Goal: Transaction & Acquisition: Purchase product/service

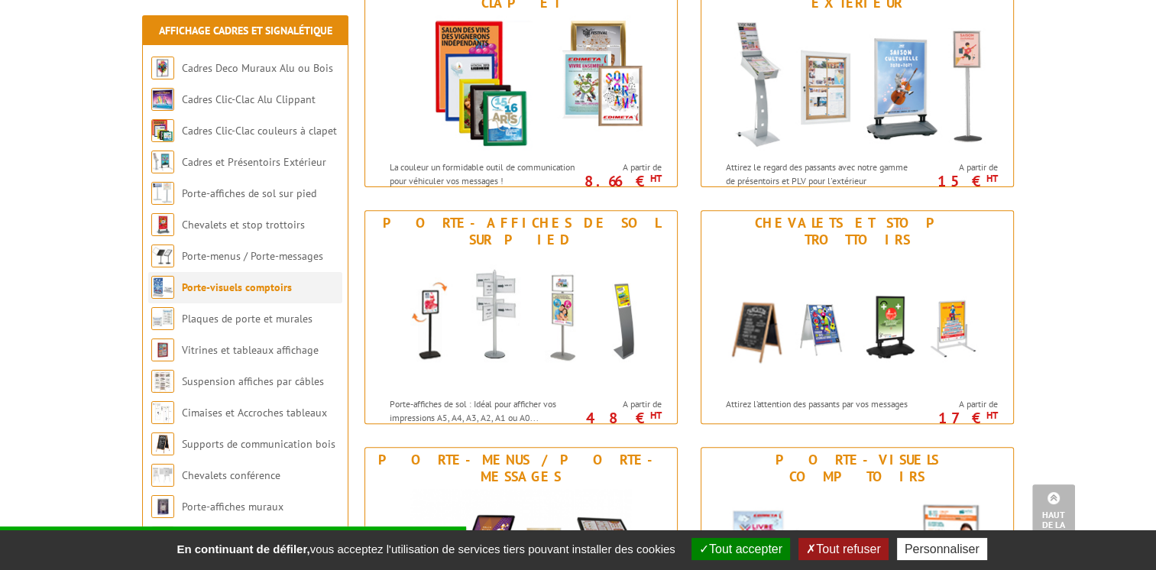
scroll to position [544, 0]
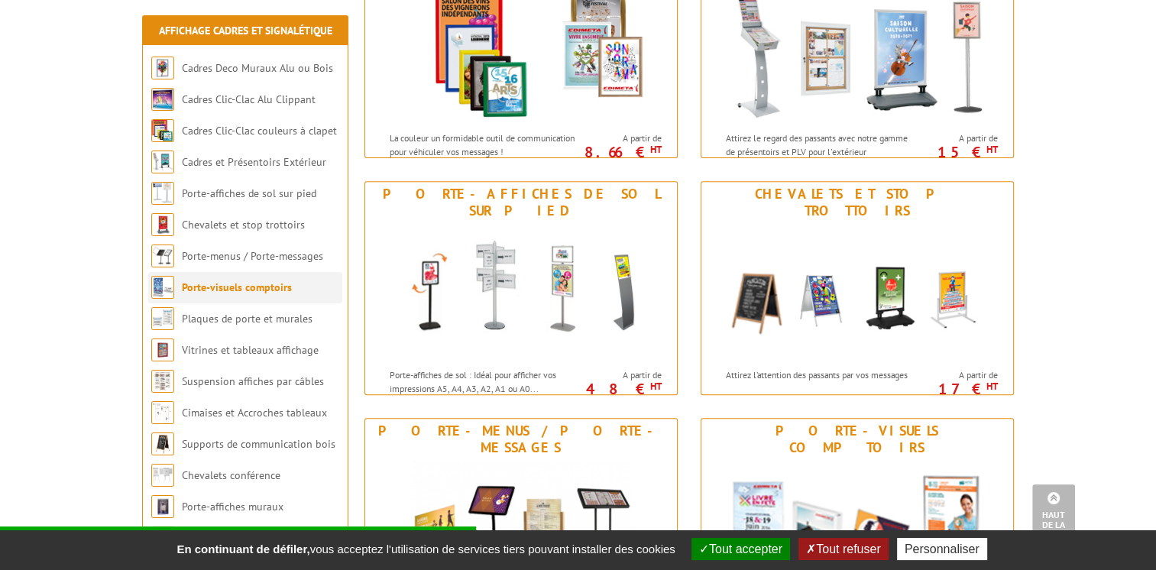
click at [247, 301] on li "Porte-visuels comptoirs" at bounding box center [245, 287] width 194 height 31
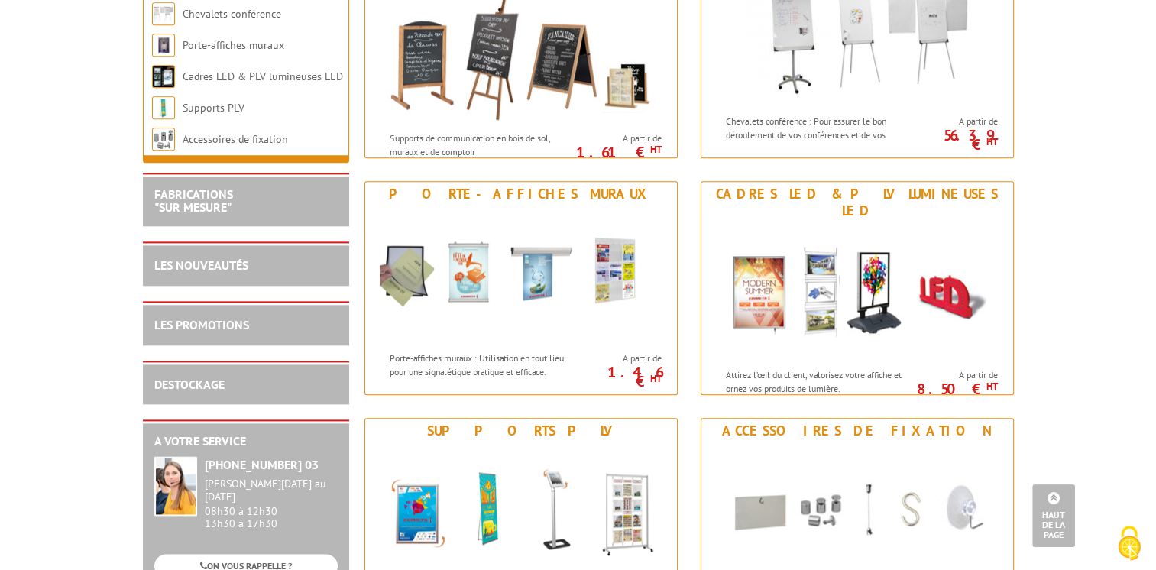
scroll to position [1735, 0]
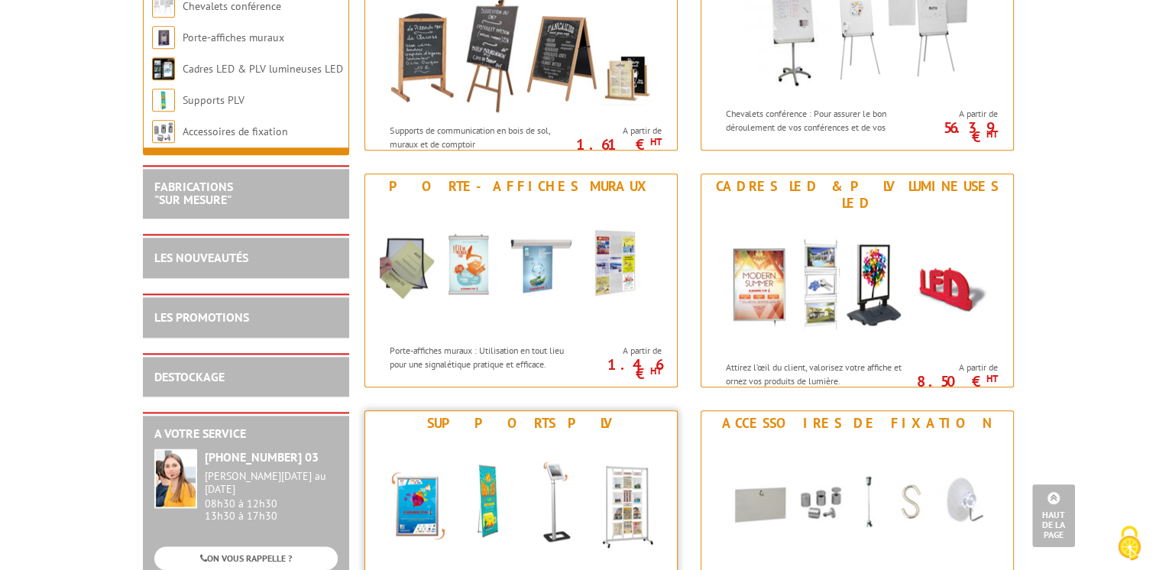
click at [626, 495] on img at bounding box center [521, 503] width 283 height 137
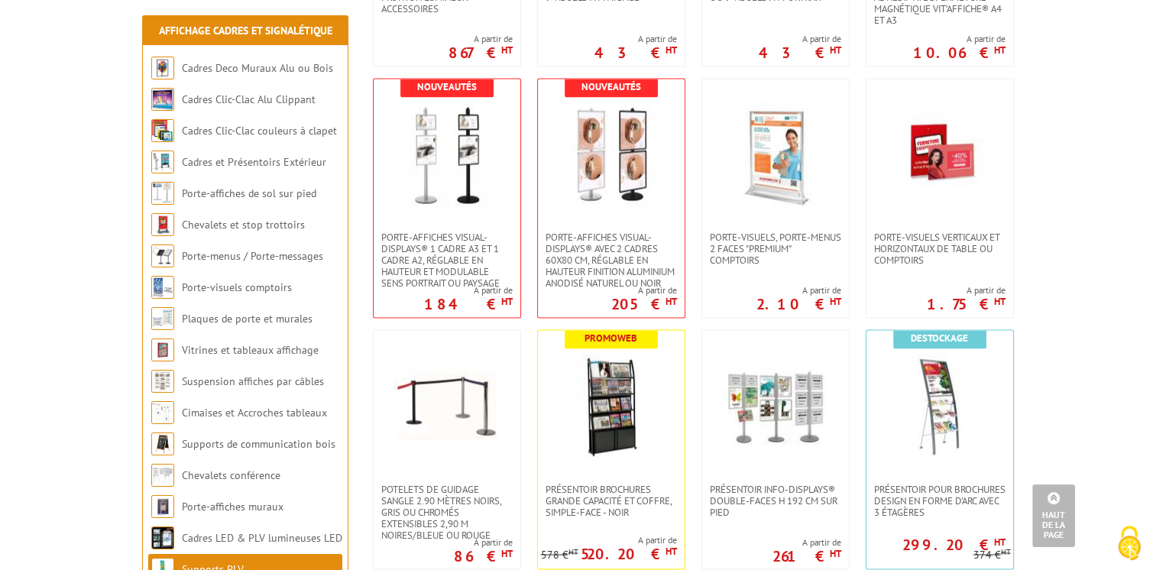
scroll to position [2517, 0]
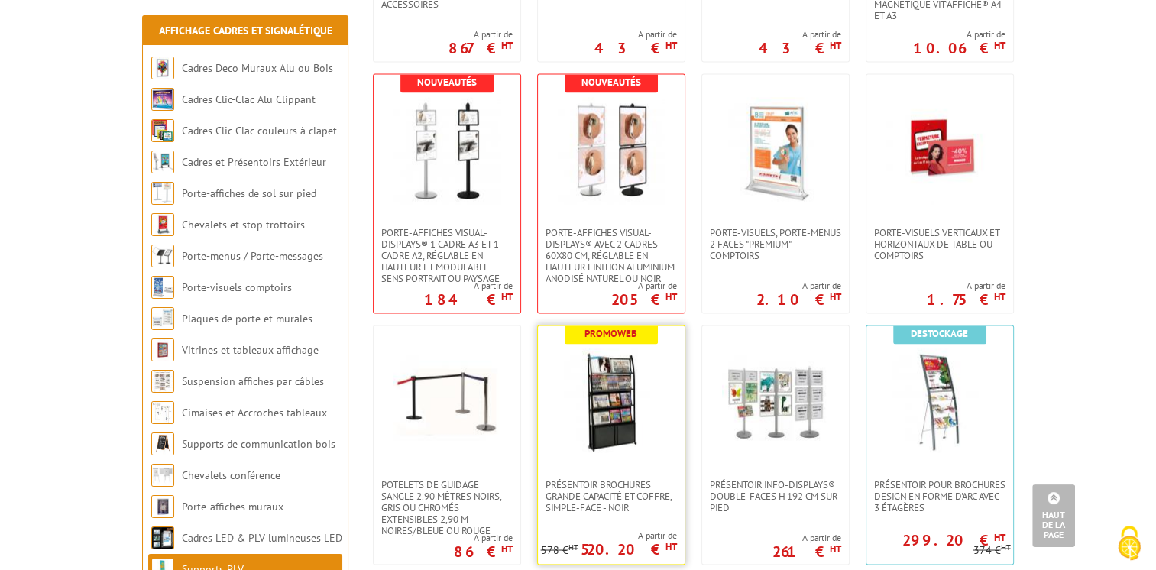
click at [617, 390] on img at bounding box center [611, 401] width 107 height 107
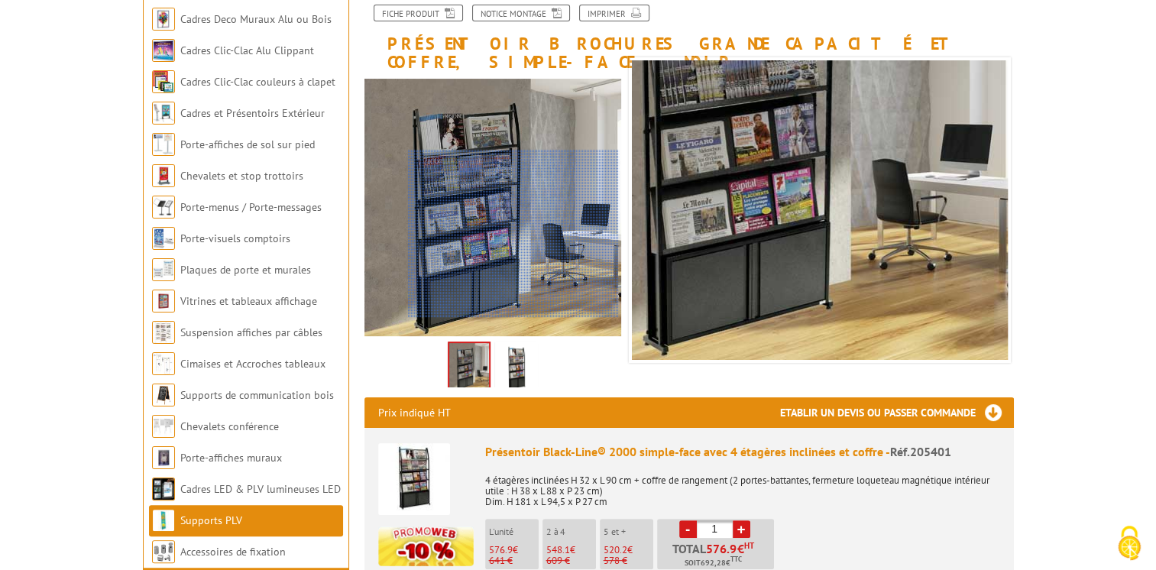
scroll to position [231, 0]
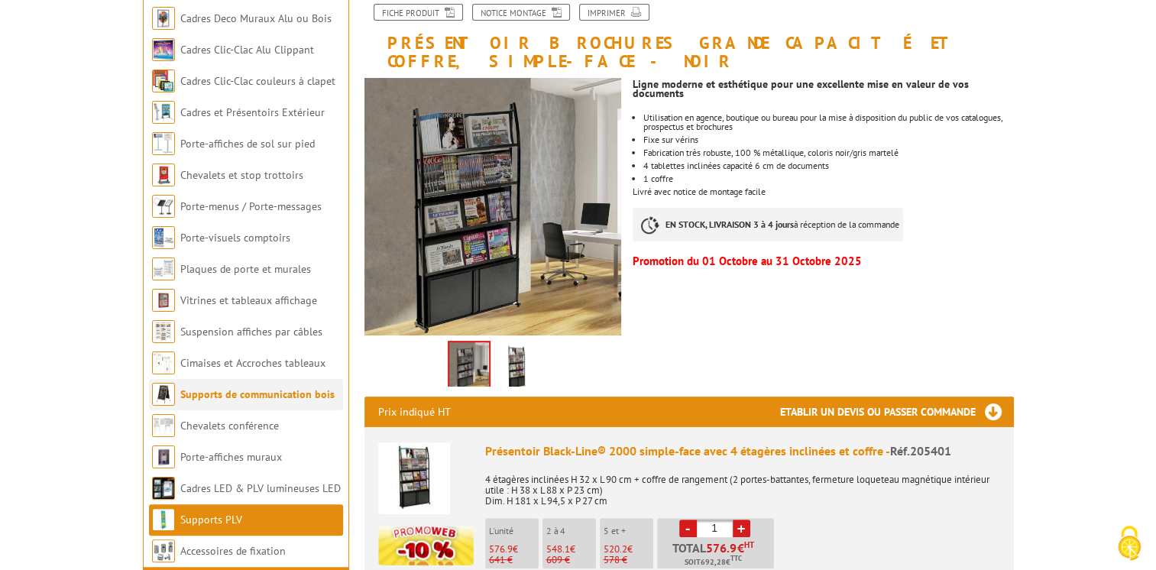
click at [281, 391] on link "Supports de communication bois" at bounding box center [257, 394] width 154 height 14
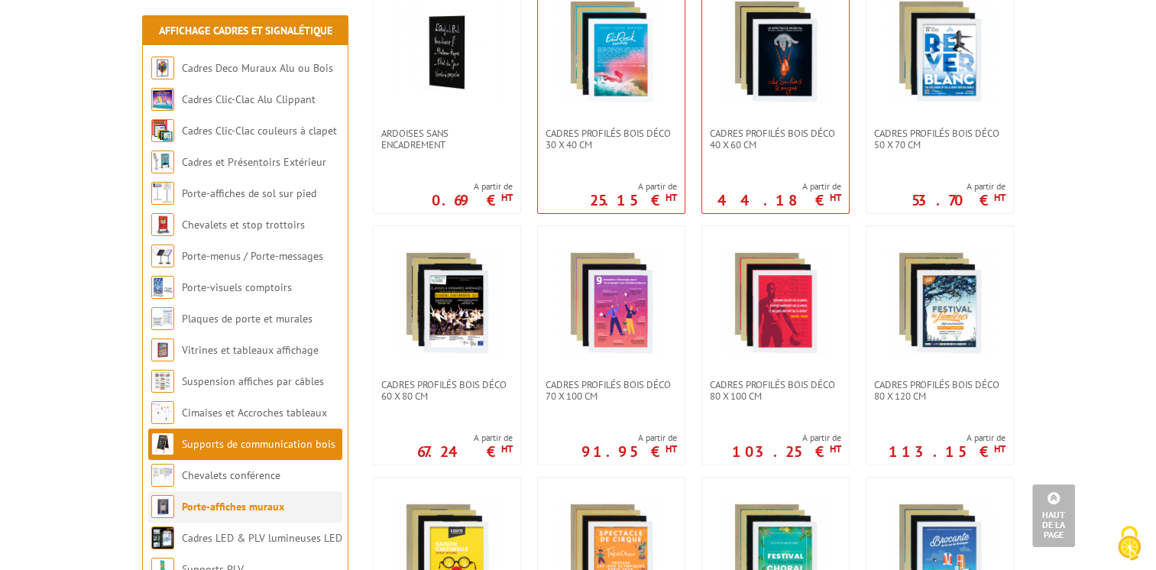
scroll to position [384, 0]
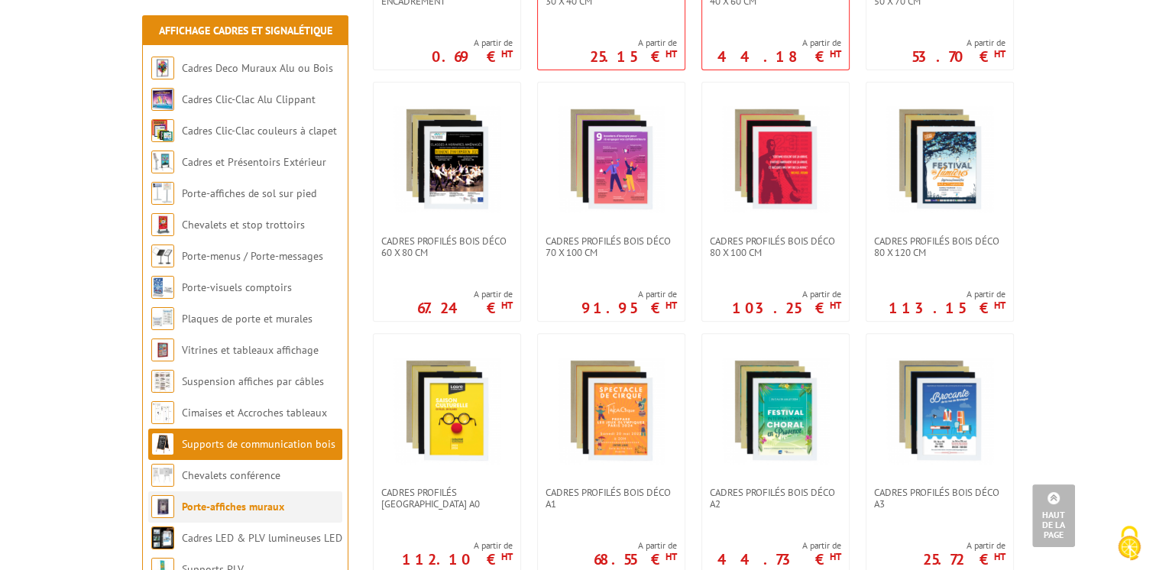
scroll to position [516, 0]
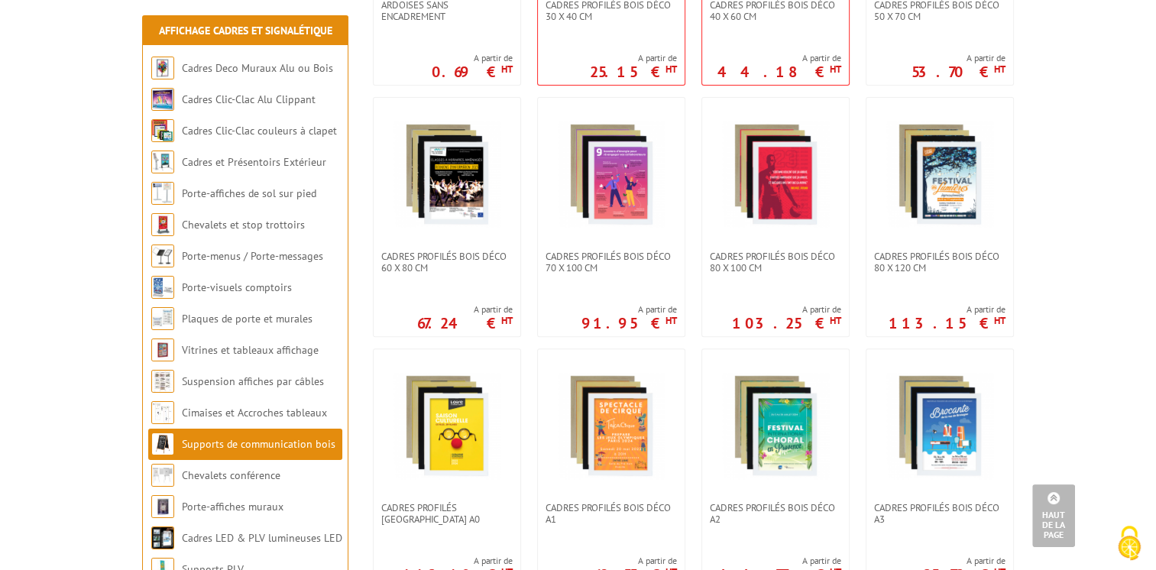
click at [226, 200] on li "Porte-affiches de sol sur pied" at bounding box center [245, 193] width 194 height 31
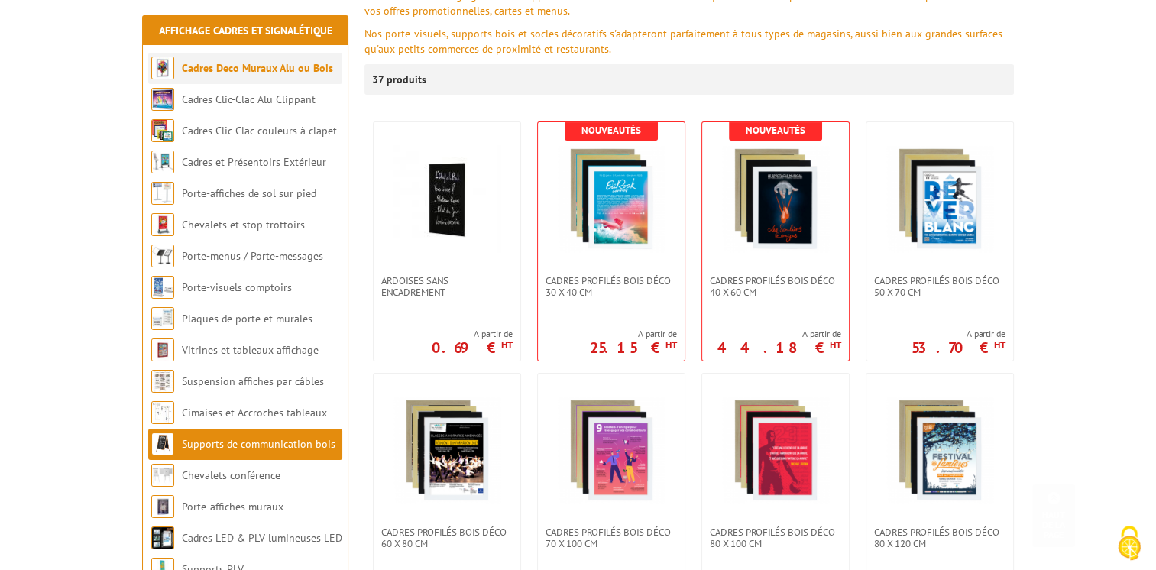
scroll to position [0, 0]
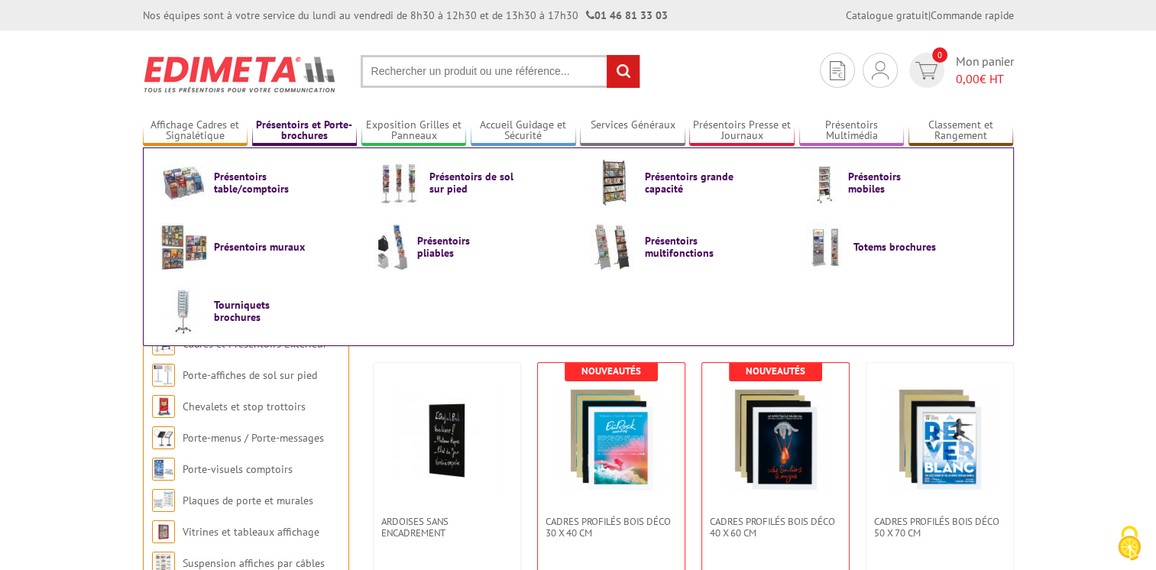
click at [332, 131] on link "Présentoirs et Porte-brochures" at bounding box center [304, 130] width 105 height 25
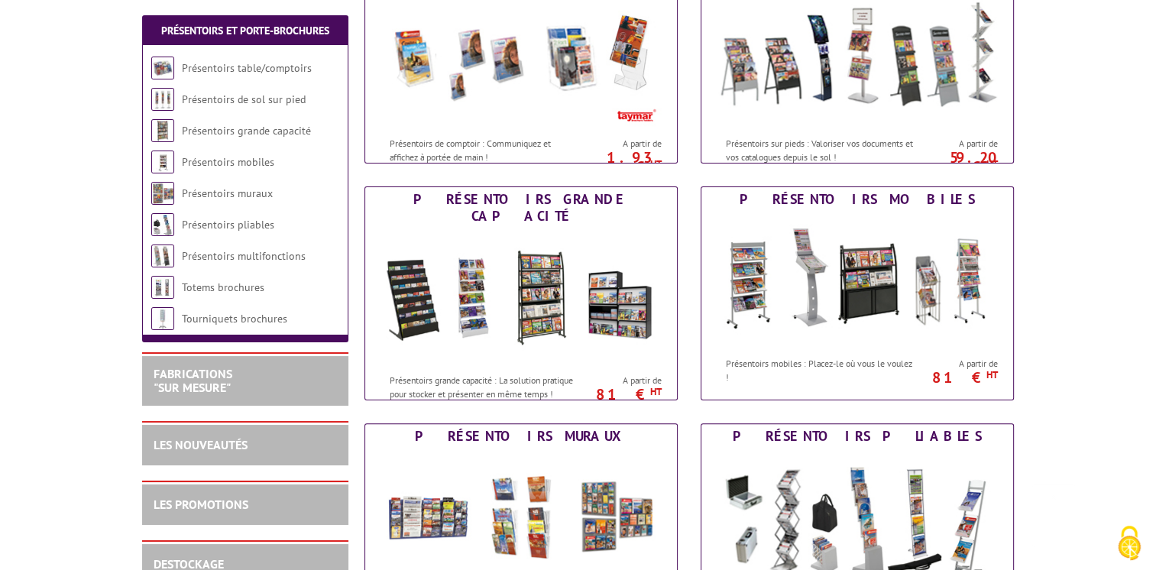
scroll to position [307, 0]
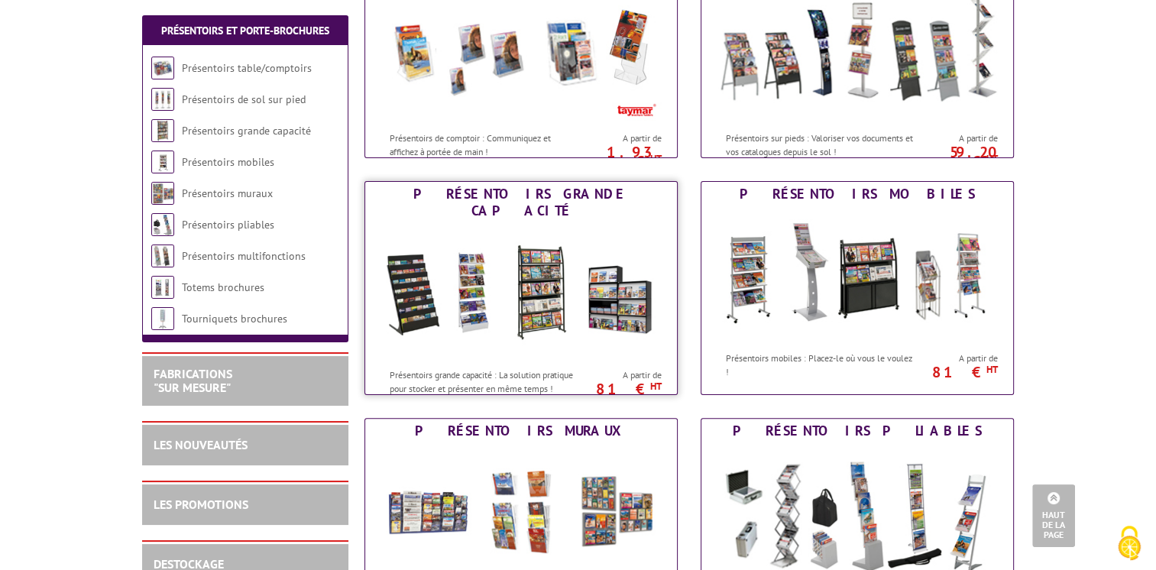
click at [609, 286] on img at bounding box center [521, 291] width 283 height 137
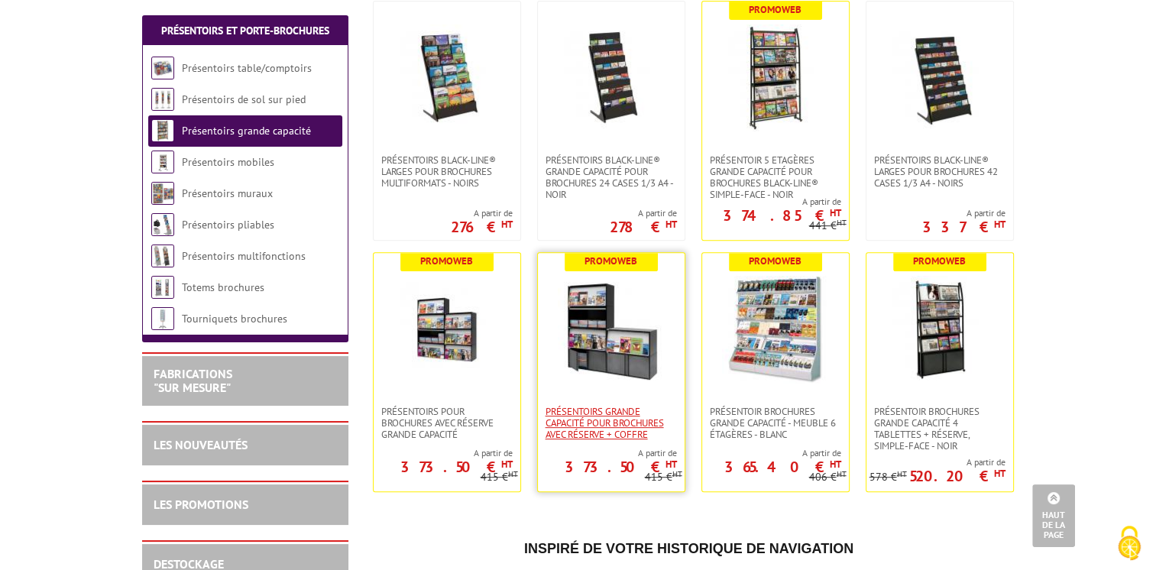
scroll to position [620, 0]
click at [621, 361] on img at bounding box center [611, 329] width 107 height 107
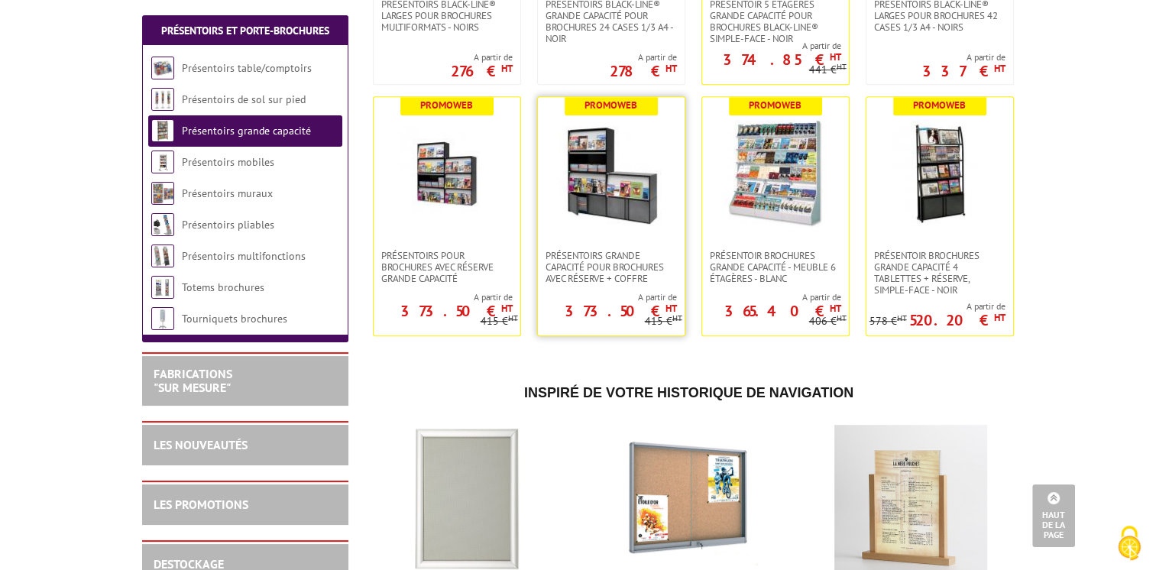
scroll to position [772, 0]
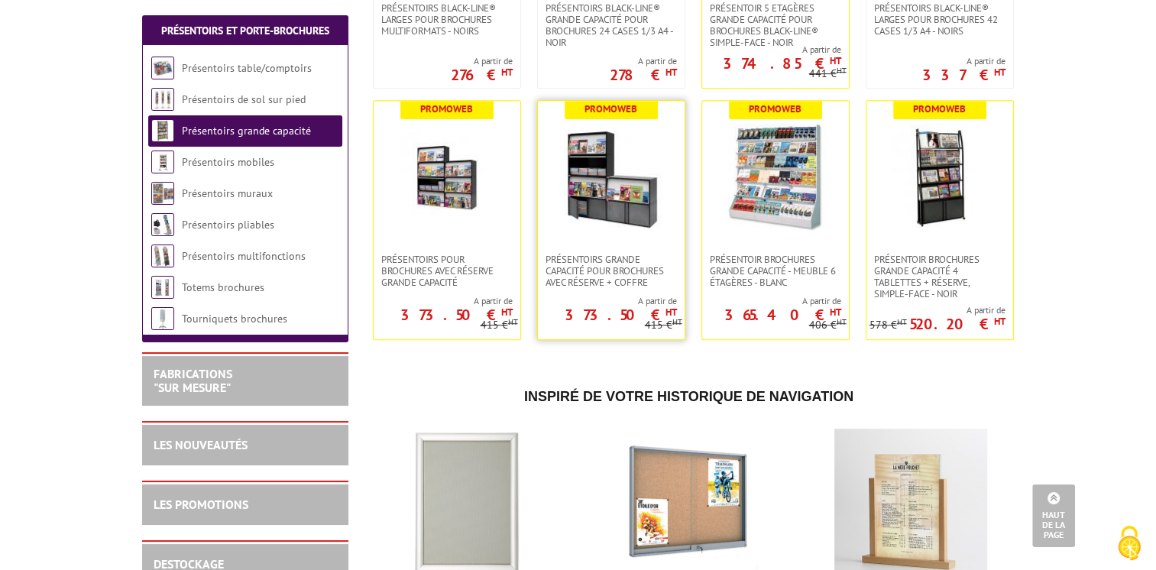
click at [617, 213] on img at bounding box center [611, 177] width 107 height 107
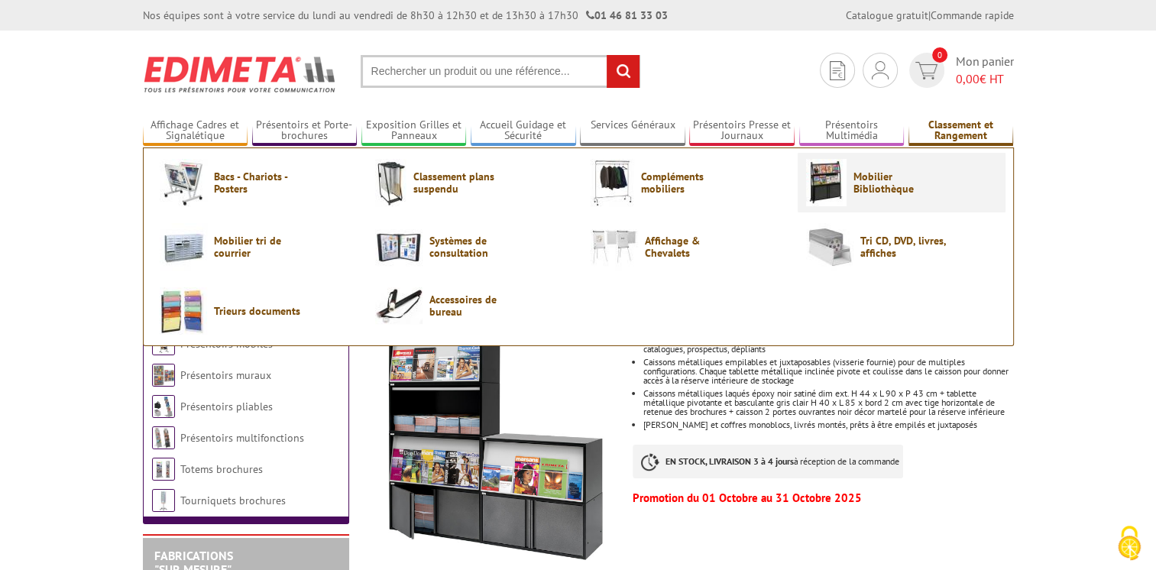
click at [874, 190] on span "Mobilier Bibliothèque" at bounding box center [899, 182] width 92 height 24
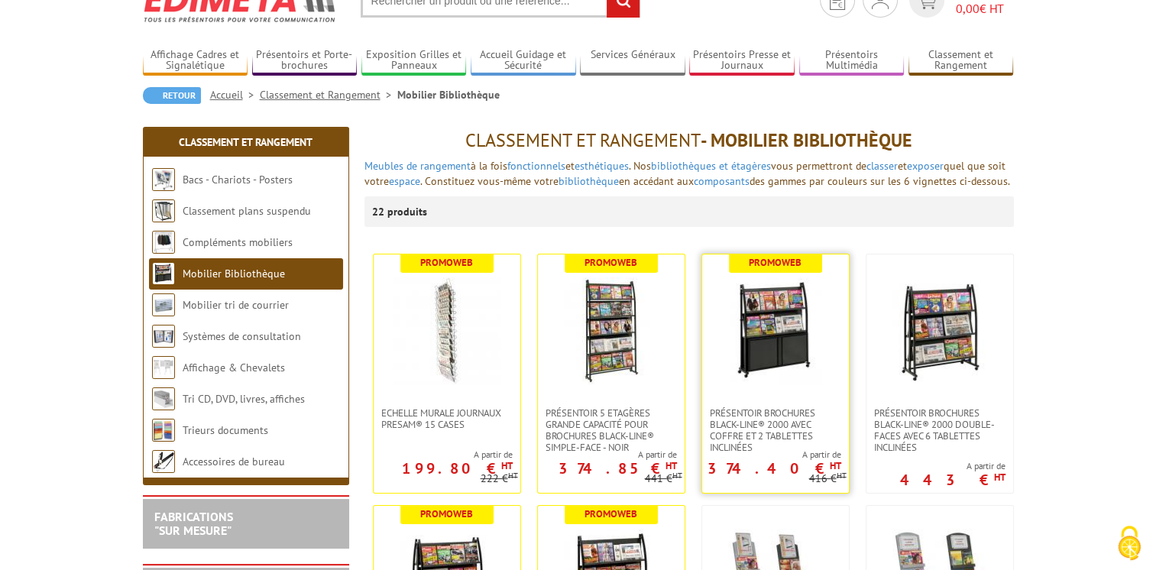
scroll to position [70, 0]
click at [769, 384] on img at bounding box center [775, 330] width 92 height 107
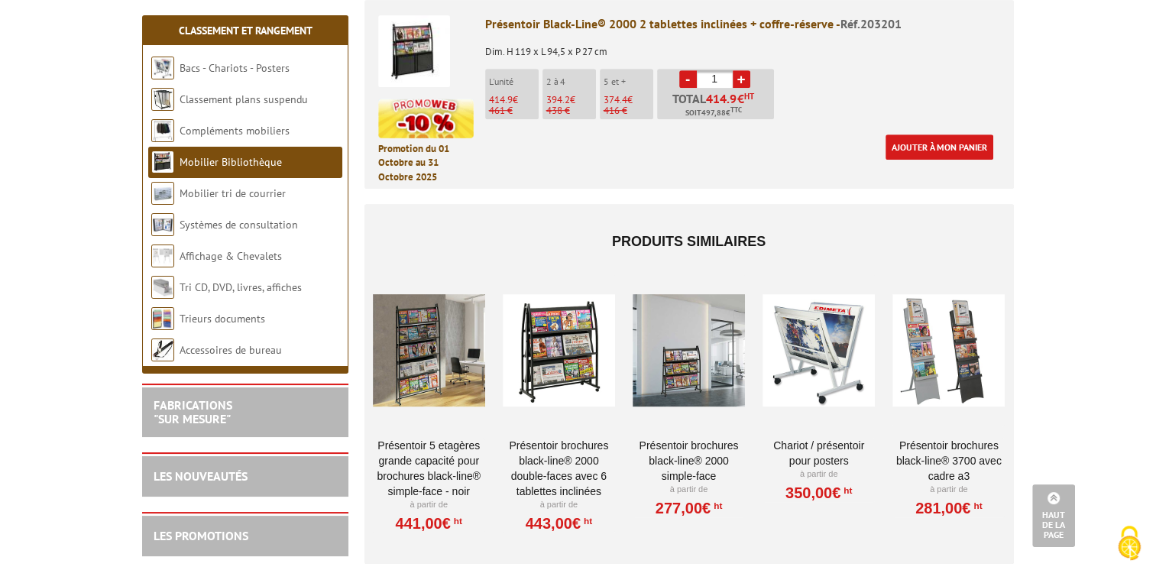
scroll to position [702, 0]
click at [429, 350] on div at bounding box center [429, 349] width 112 height 153
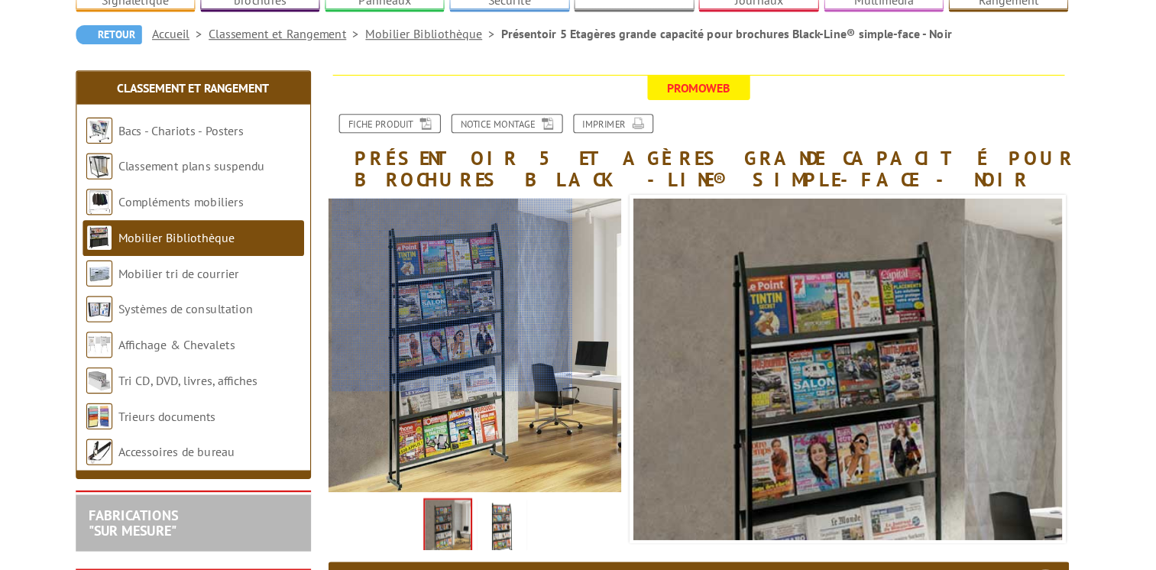
scroll to position [66, 0]
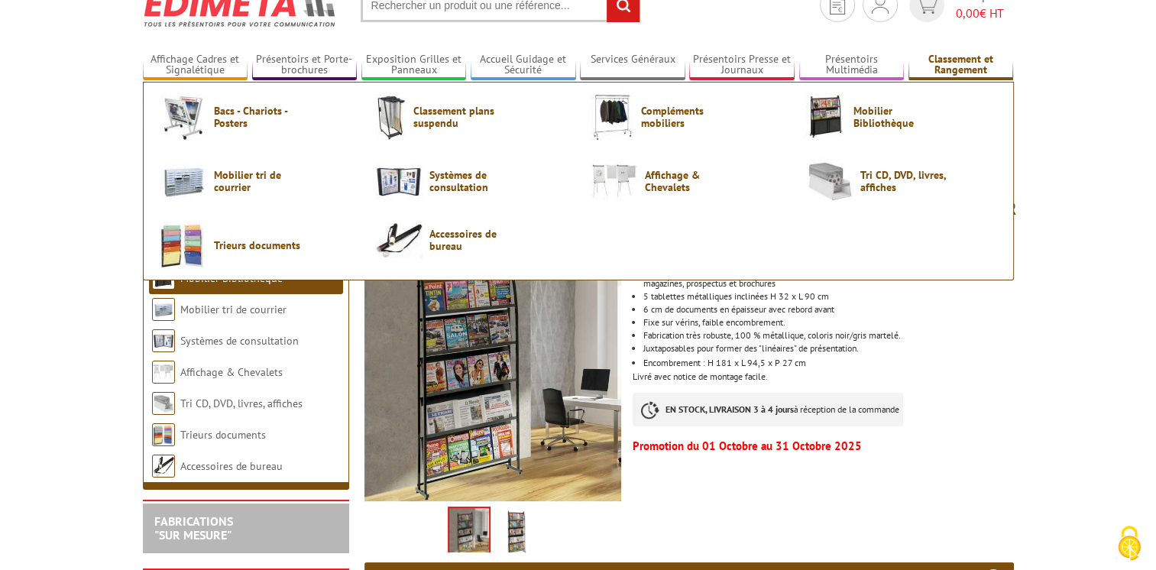
click at [953, 66] on link "Classement et Rangement" at bounding box center [960, 65] width 105 height 25
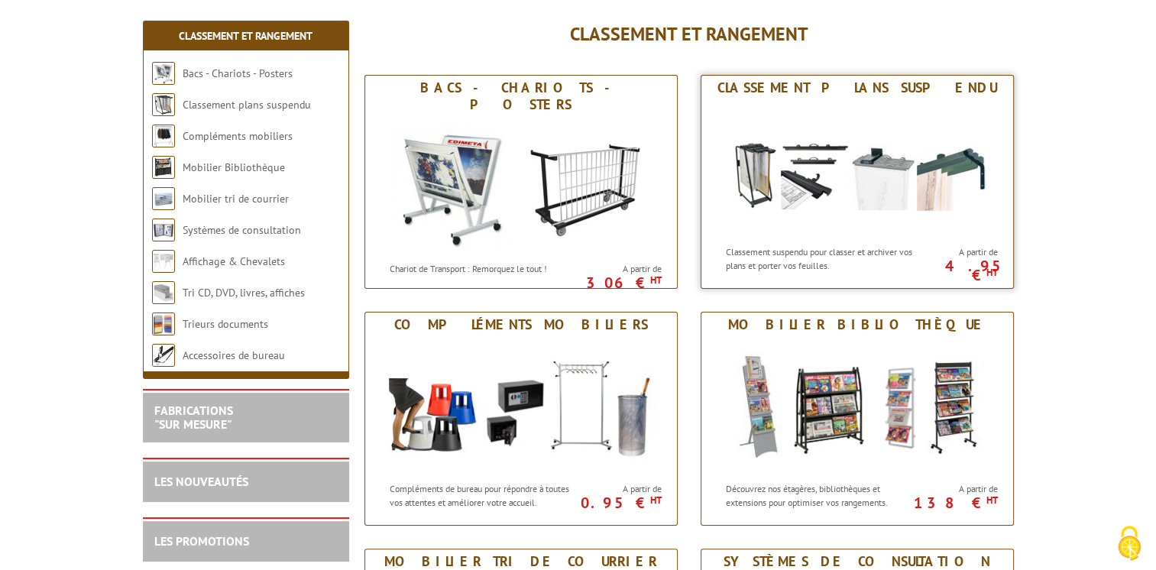
scroll to position [189, 0]
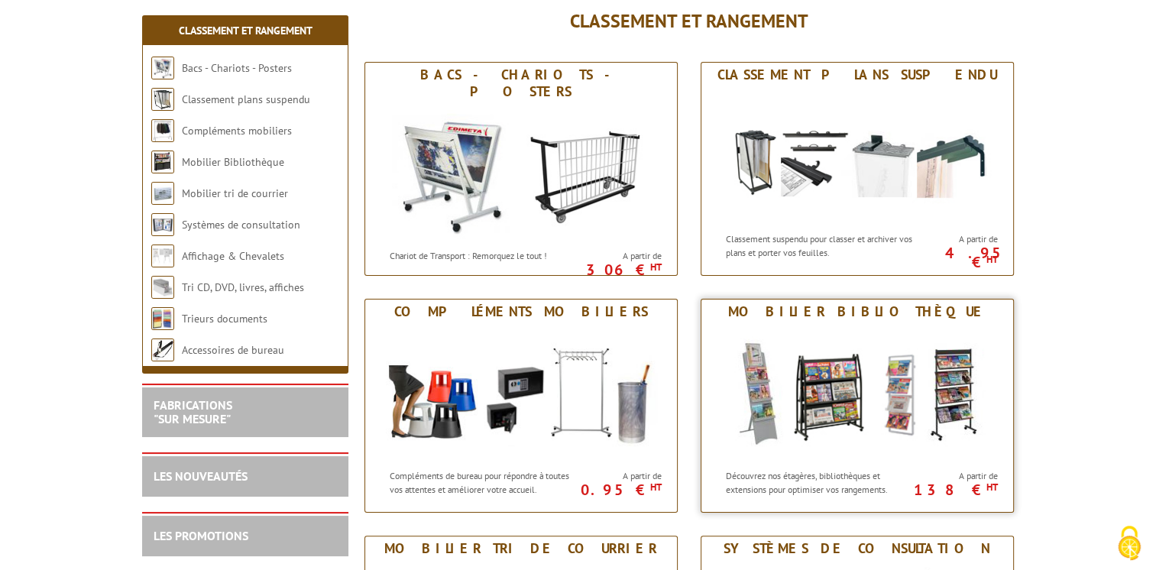
click at [953, 390] on img at bounding box center [857, 392] width 283 height 137
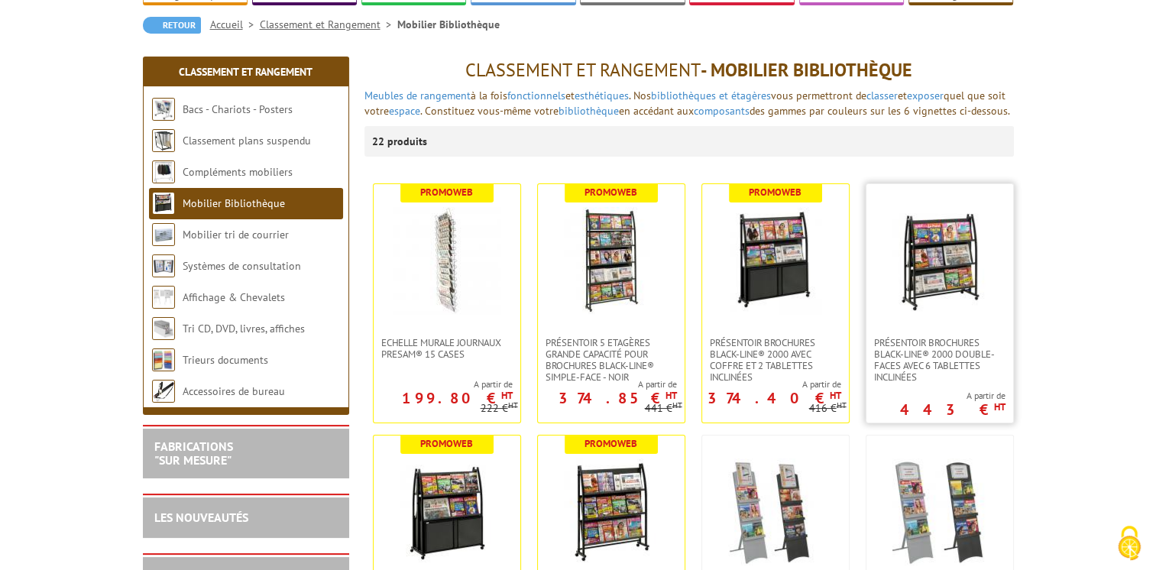
scroll to position [180, 0]
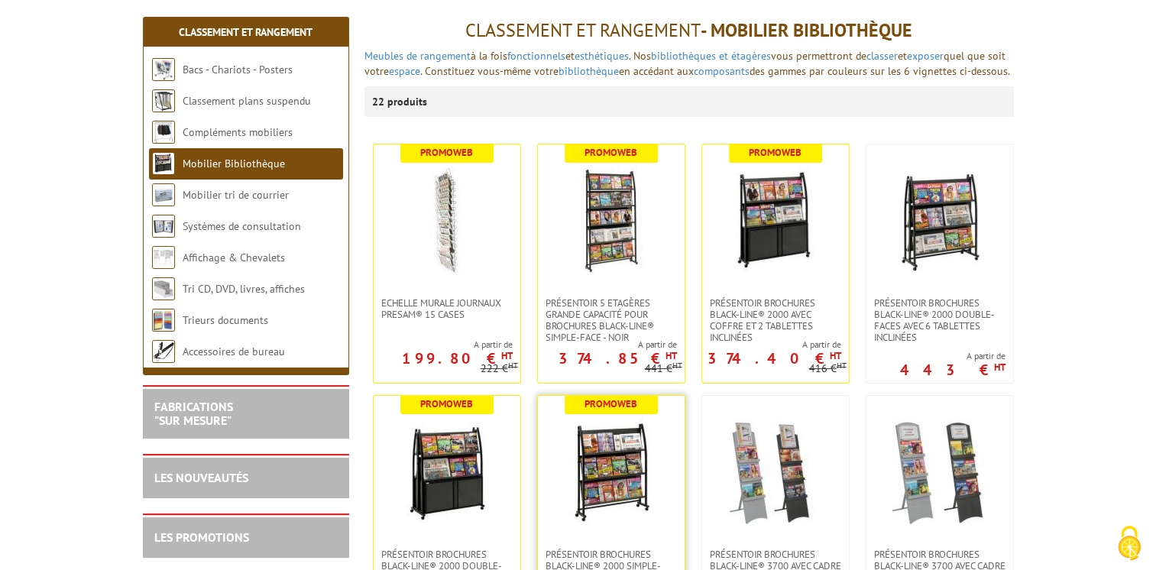
click at [614, 499] on img at bounding box center [611, 472] width 107 height 107
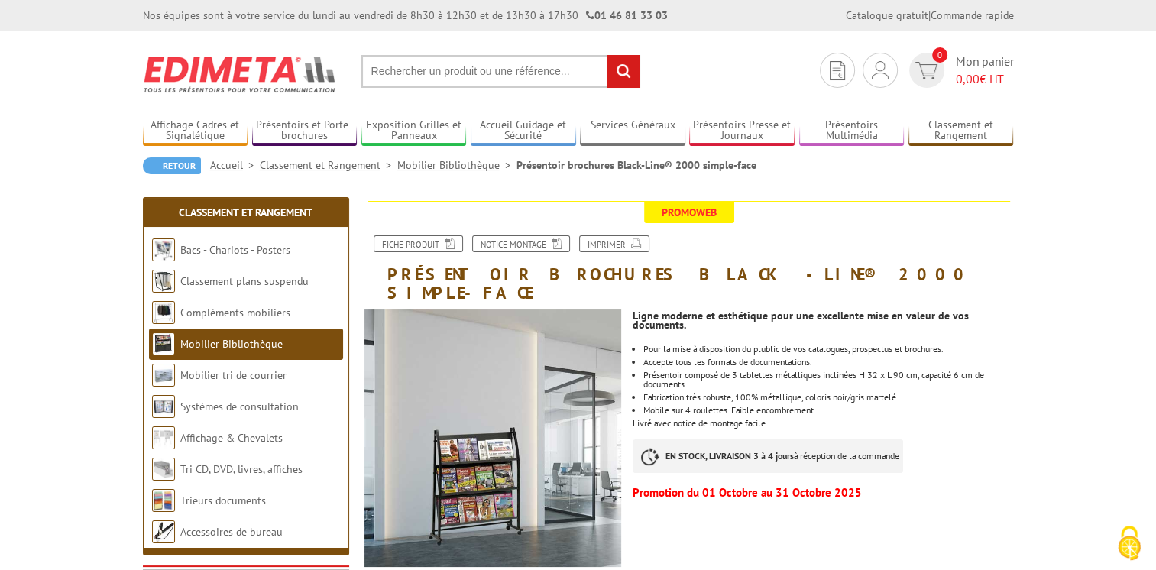
click at [426, 70] on input "text" at bounding box center [500, 71] width 280 height 33
click at [415, 68] on input "text" at bounding box center [500, 71] width 280 height 33
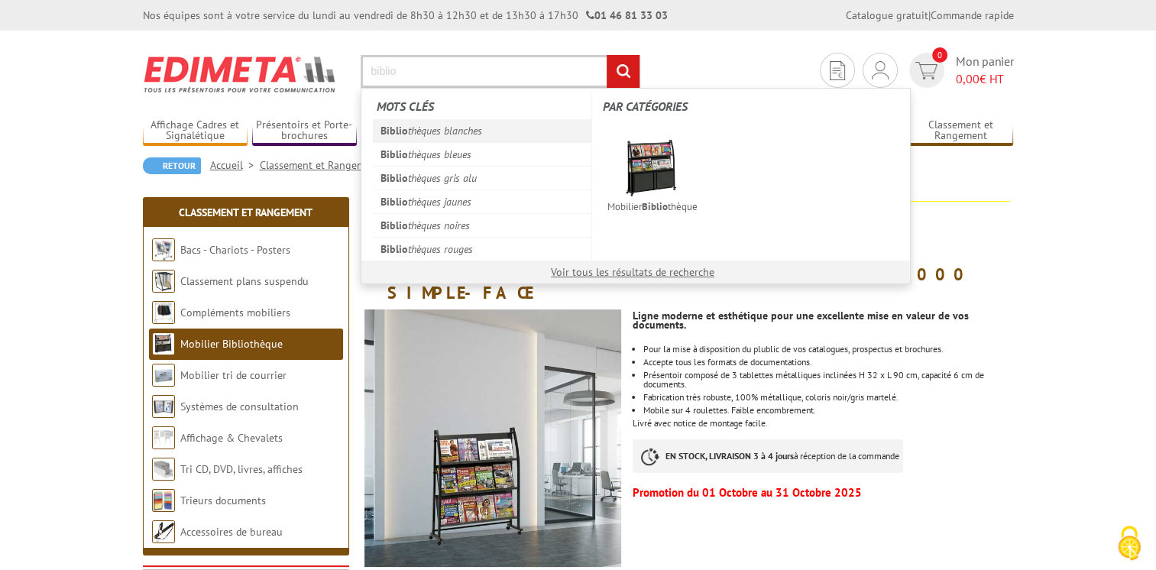
type input "biblio"
click at [482, 132] on link "Biblio thèques blanches" at bounding box center [482, 130] width 219 height 23
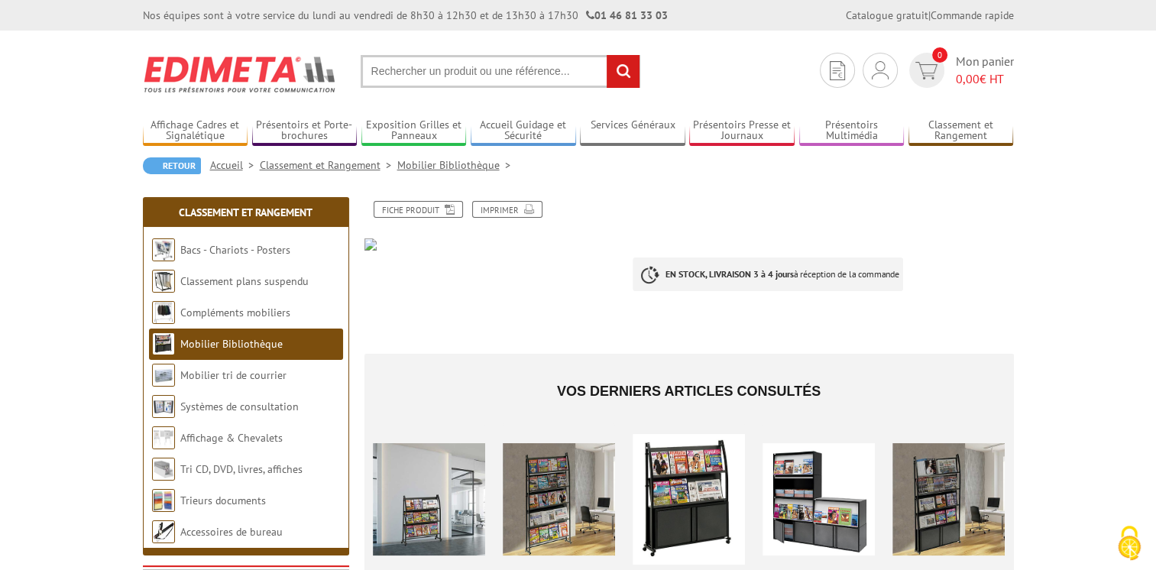
click at [464, 308] on div "Fiche produit Imprimer EN STOCK, LIVRAISON 3 à 4 jours à réception de la comman…" at bounding box center [689, 457] width 672 height 512
click at [454, 69] on input "text" at bounding box center [500, 71] width 280 height 33
type input "b"
click at [690, 499] on div at bounding box center [688, 499] width 112 height 153
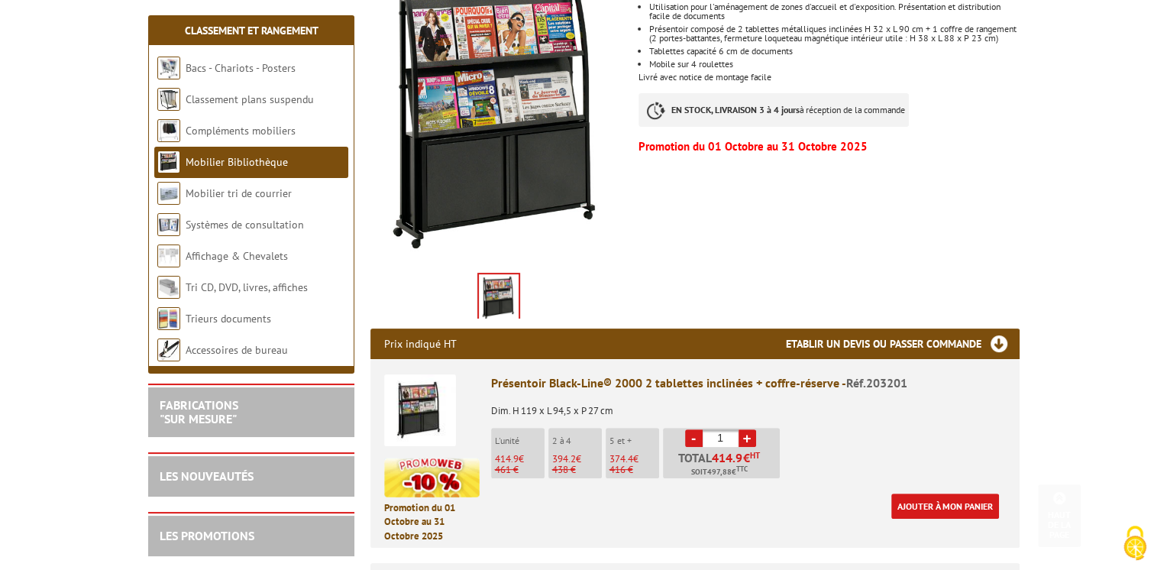
scroll to position [344, 0]
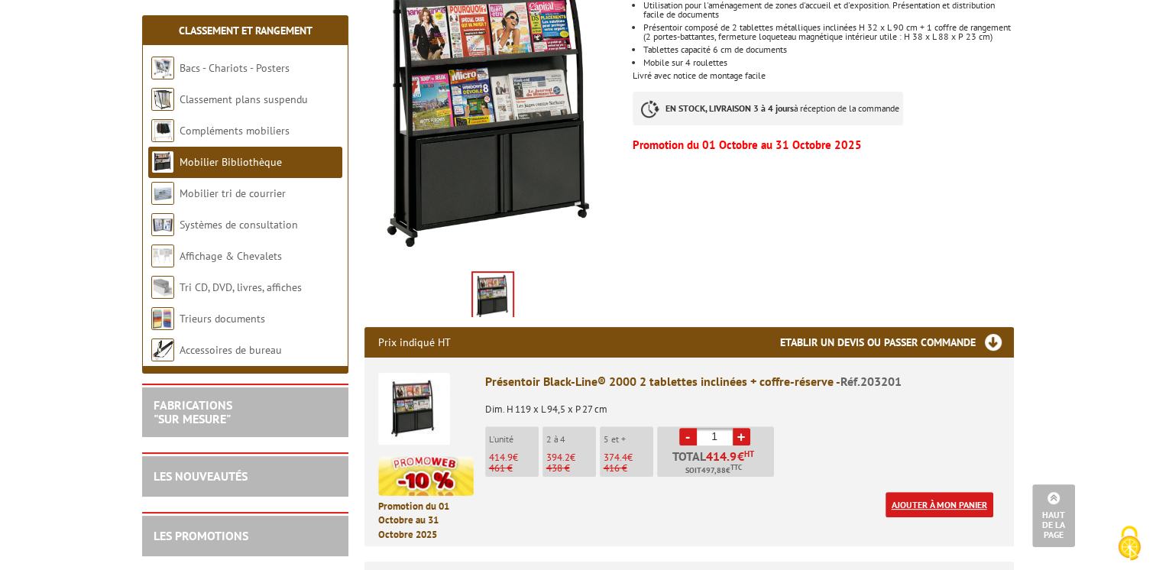
click at [922, 492] on link "Ajouter à mon panier" at bounding box center [939, 504] width 108 height 25
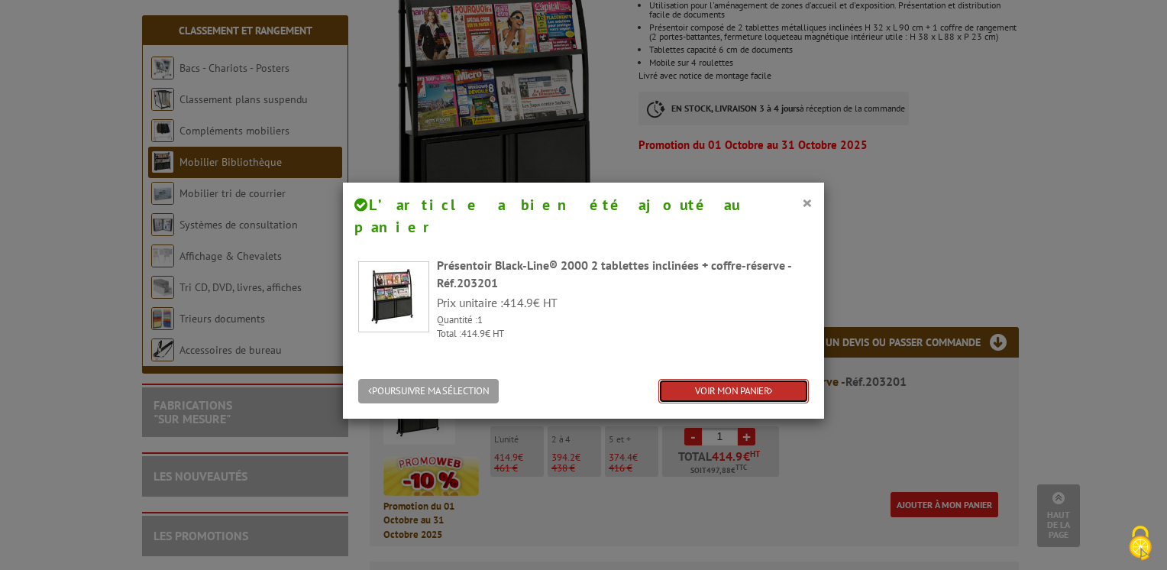
click at [739, 379] on link "VOIR MON PANIER" at bounding box center [733, 391] width 150 height 25
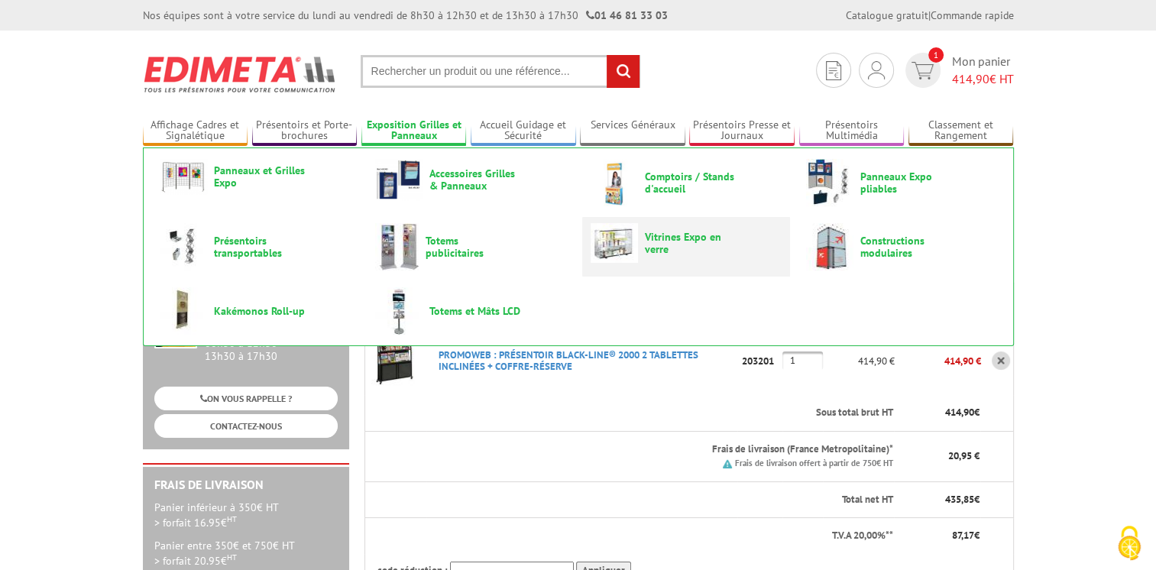
click at [676, 243] on span "Vitrines Expo en verre" at bounding box center [691, 243] width 92 height 24
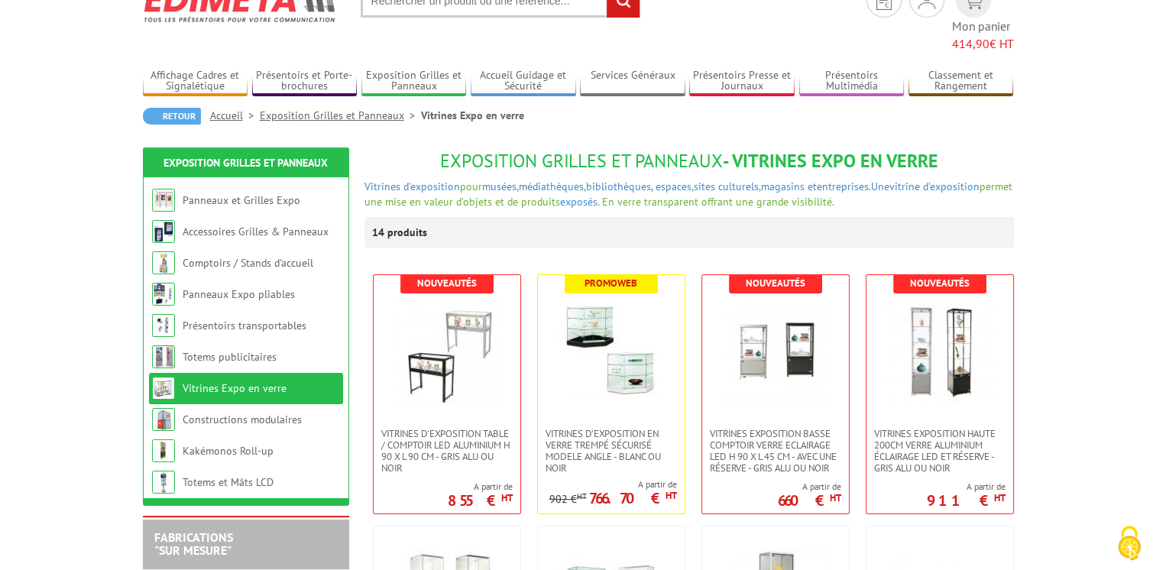
scroll to position [72, 0]
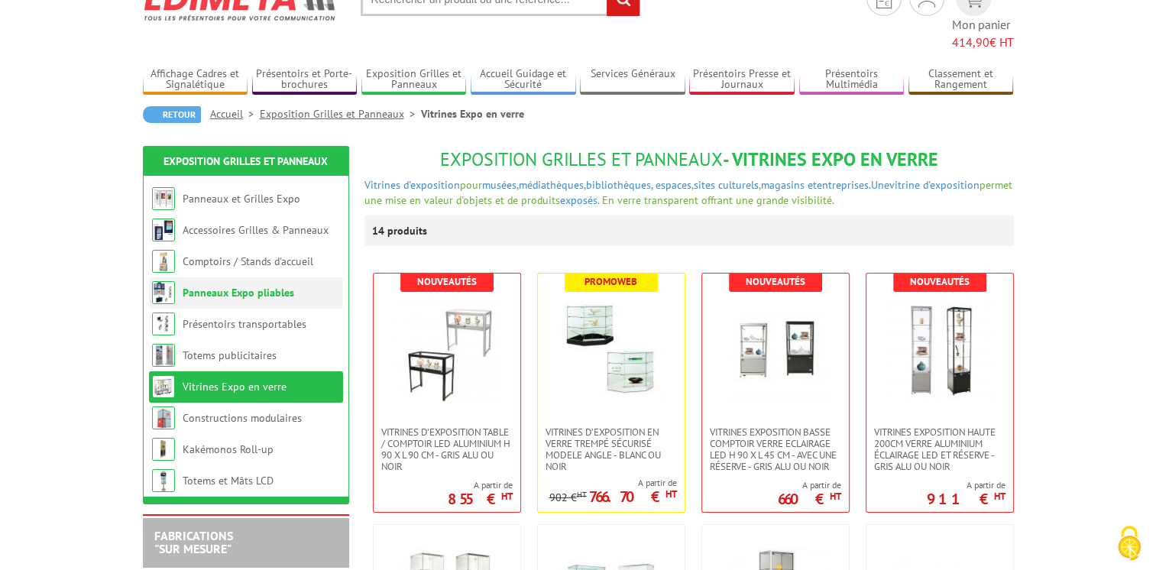
click at [285, 286] on link "Panneaux Expo pliables" at bounding box center [239, 293] width 112 height 14
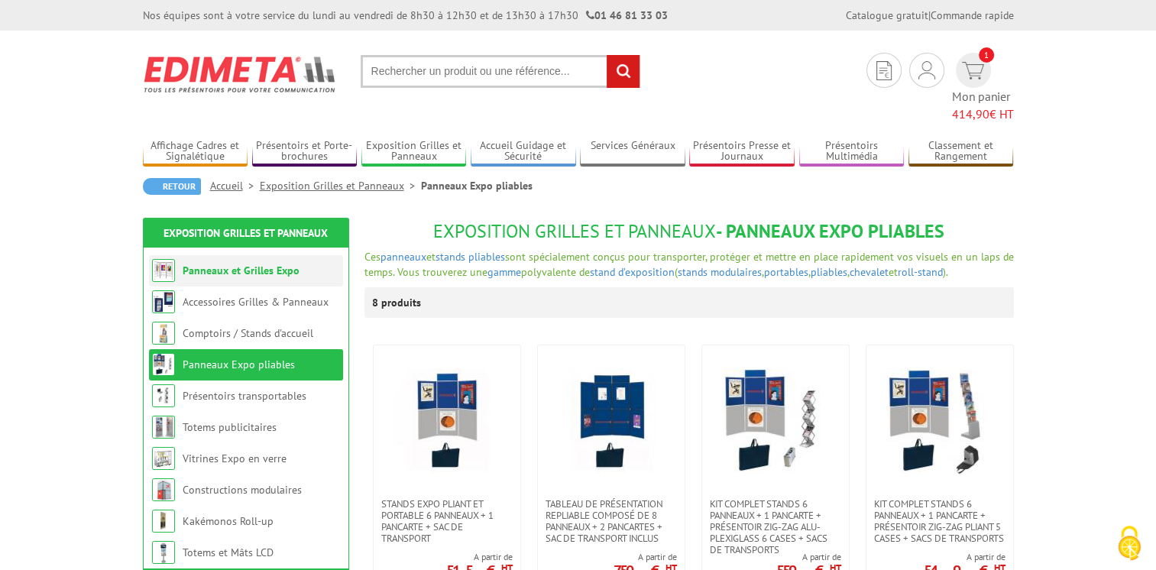
click at [272, 257] on li "Panneaux et Grilles Expo" at bounding box center [246, 270] width 194 height 31
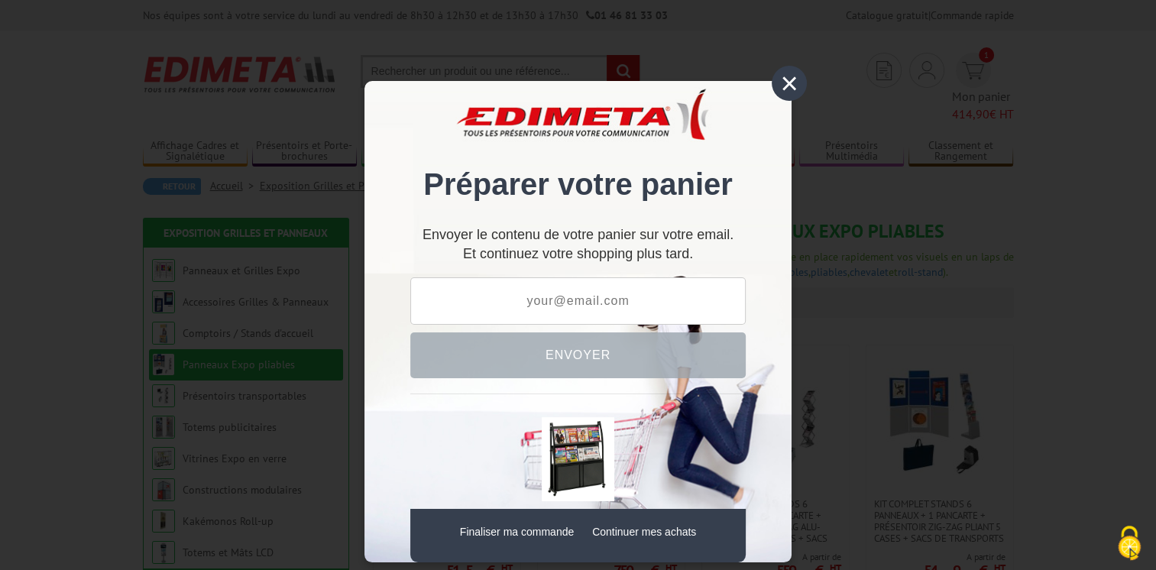
click at [783, 83] on div "×" at bounding box center [788, 83] width 35 height 35
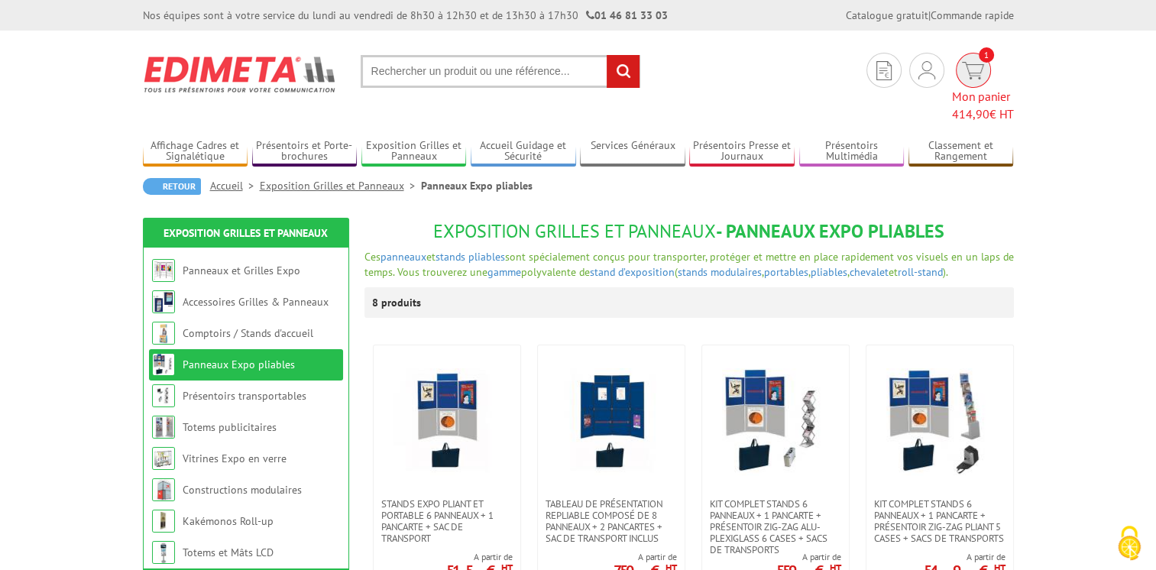
click at [962, 66] on img at bounding box center [973, 71] width 22 height 18
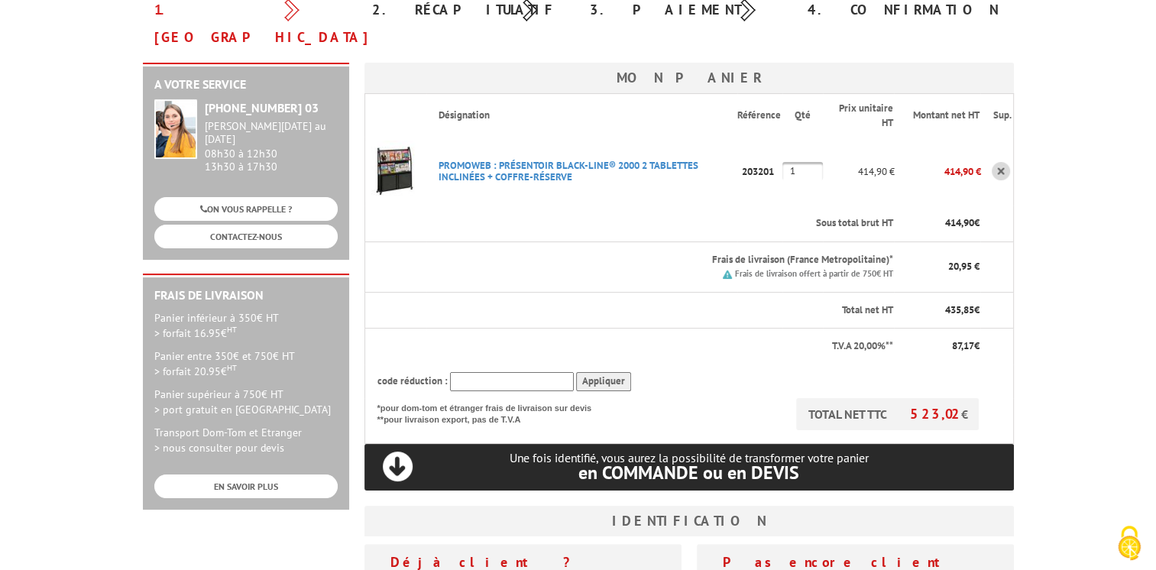
scroll to position [202, 0]
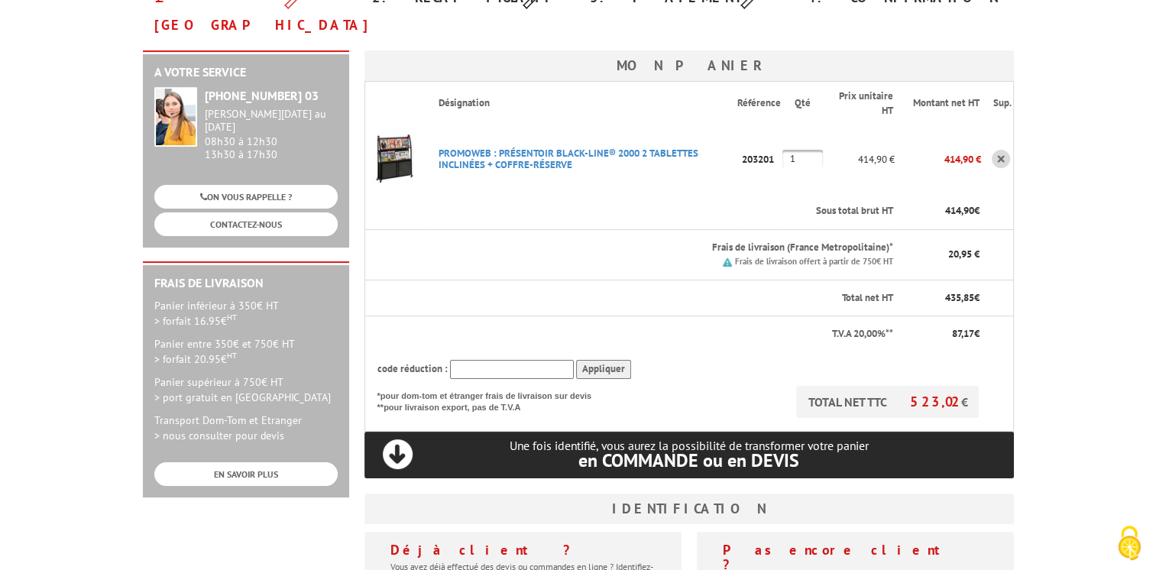
click at [396, 438] on p "Une fois identifié, vous aurez la possibilité de transformer votre panier en CO…" at bounding box center [688, 453] width 649 height 31
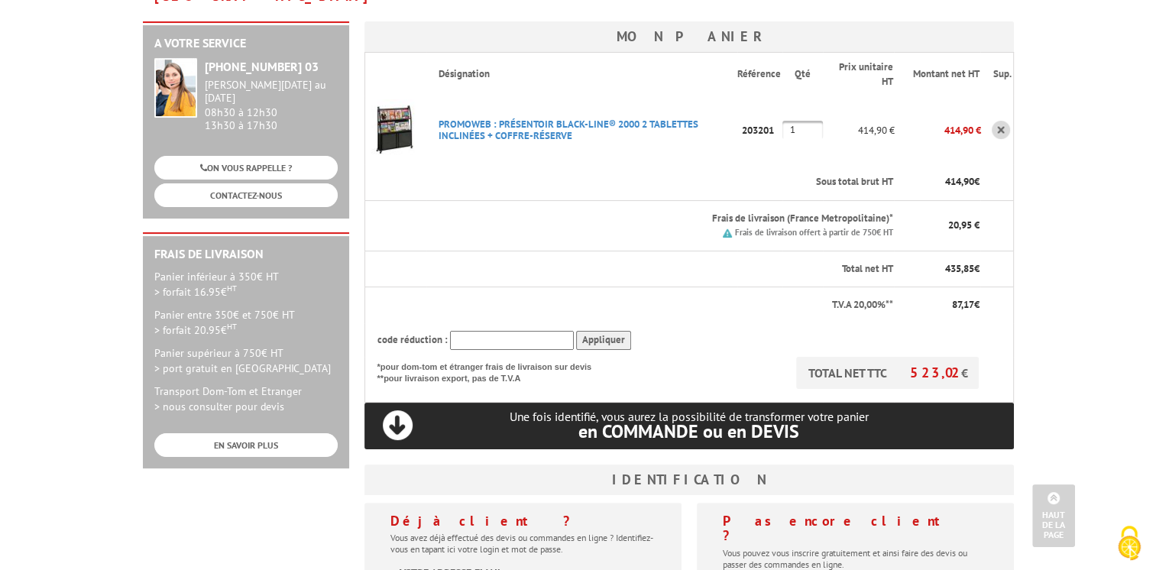
scroll to position [0, 0]
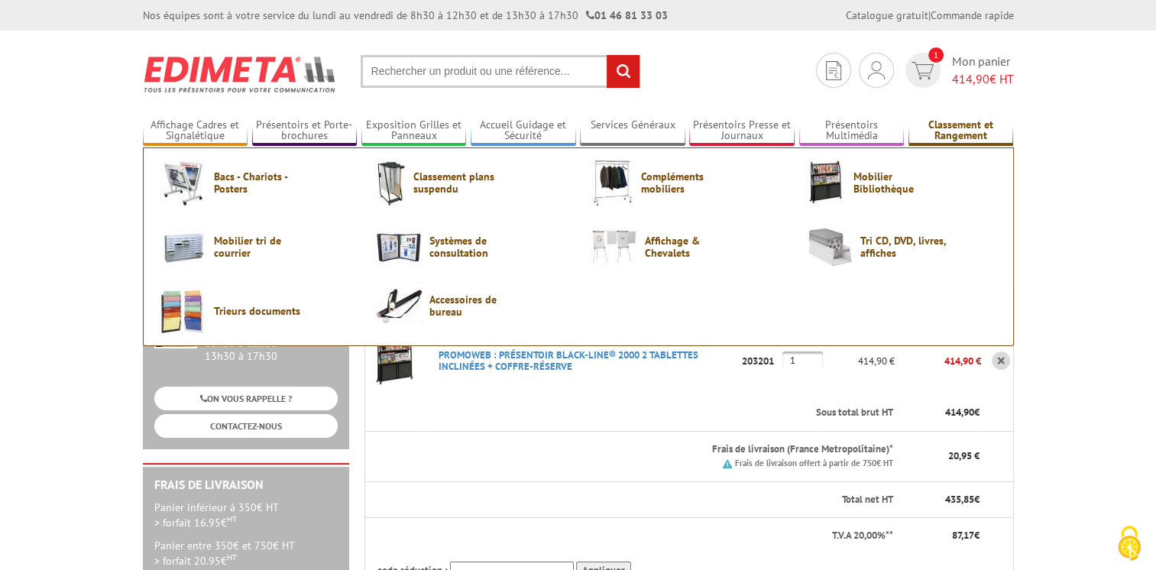
click at [959, 131] on link "Classement et Rangement" at bounding box center [960, 130] width 105 height 25
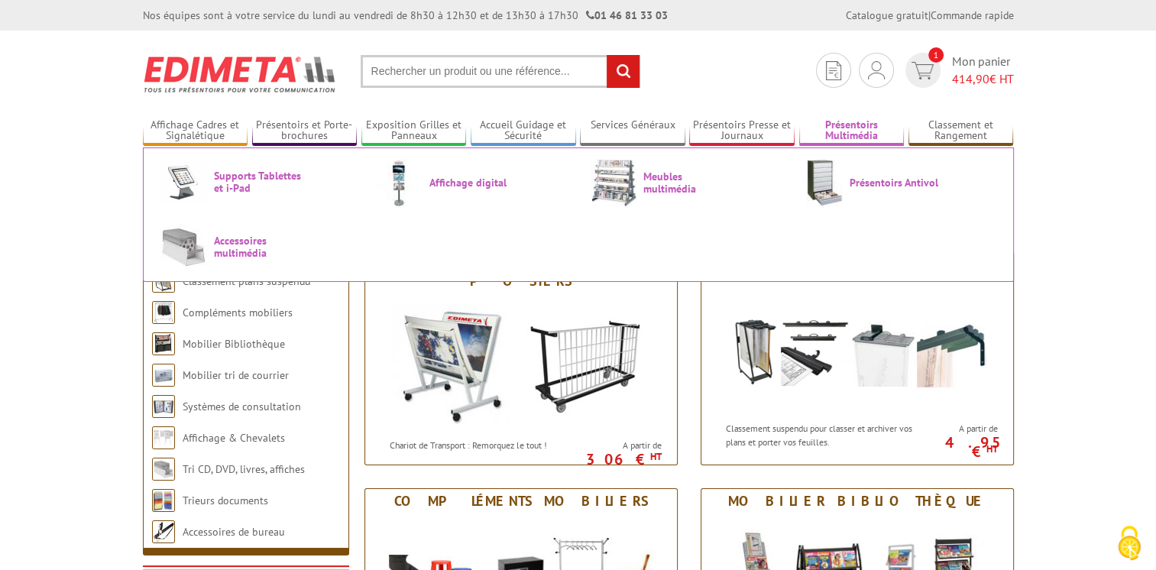
drag, startPoint x: 836, startPoint y: 133, endPoint x: 816, endPoint y: 128, distance: 20.4
drag, startPoint x: 816, startPoint y: 128, endPoint x: 642, endPoint y: 249, distance: 211.9
click at [642, 249] on ul "Supports Tablettes et i-Pad Affichage digital Meubles multimédia Présentoirs An…" at bounding box center [578, 214] width 871 height 134
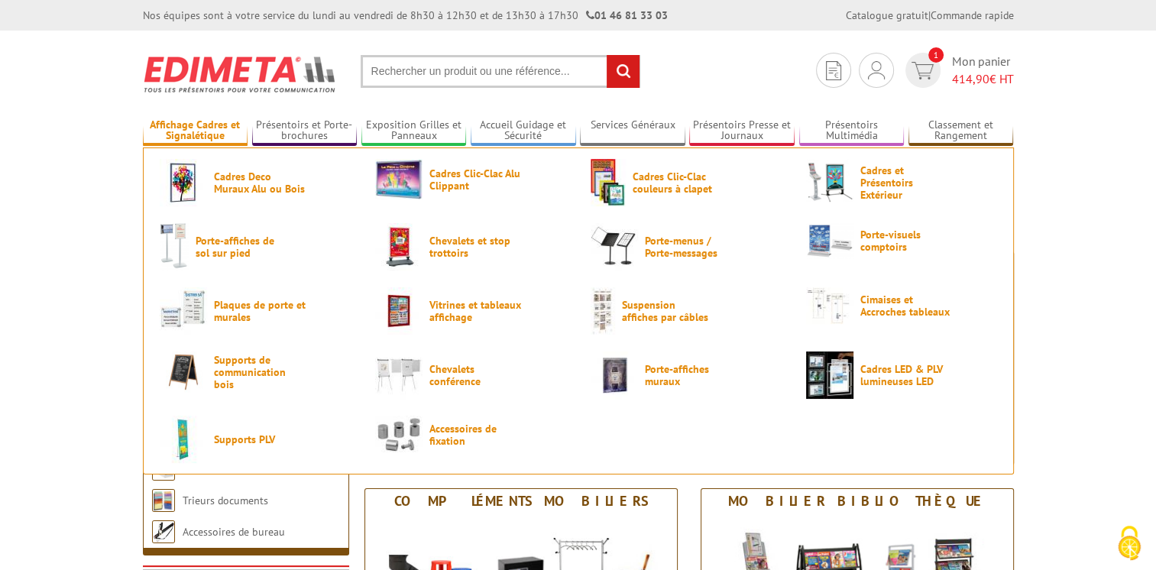
click at [240, 126] on link "Affichage Cadres et Signalétique" at bounding box center [195, 130] width 105 height 25
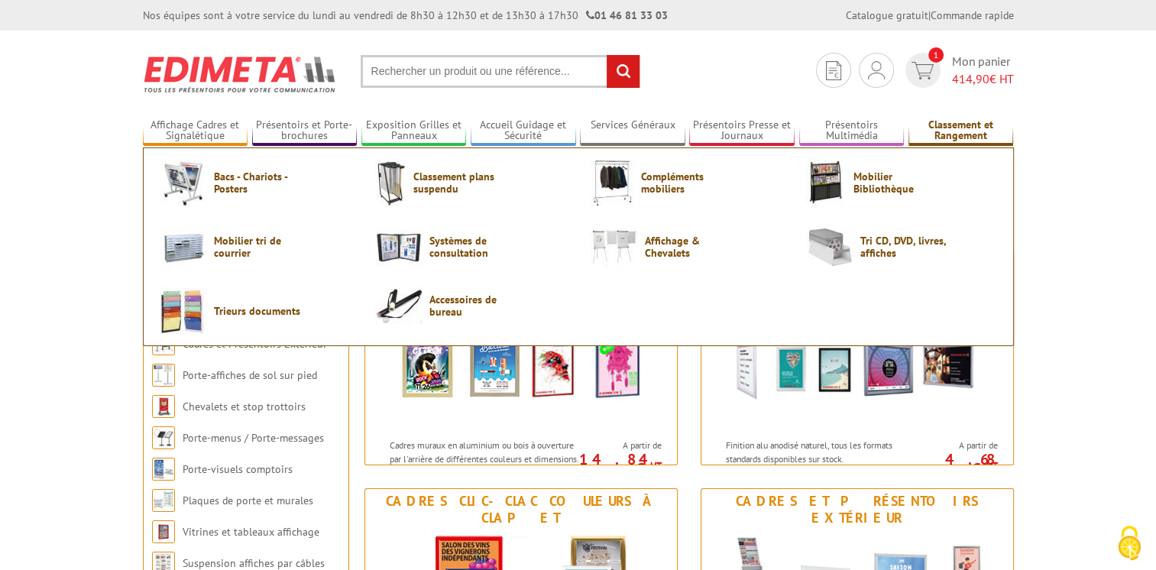
click at [957, 134] on link "Classement et Rangement" at bounding box center [960, 130] width 105 height 25
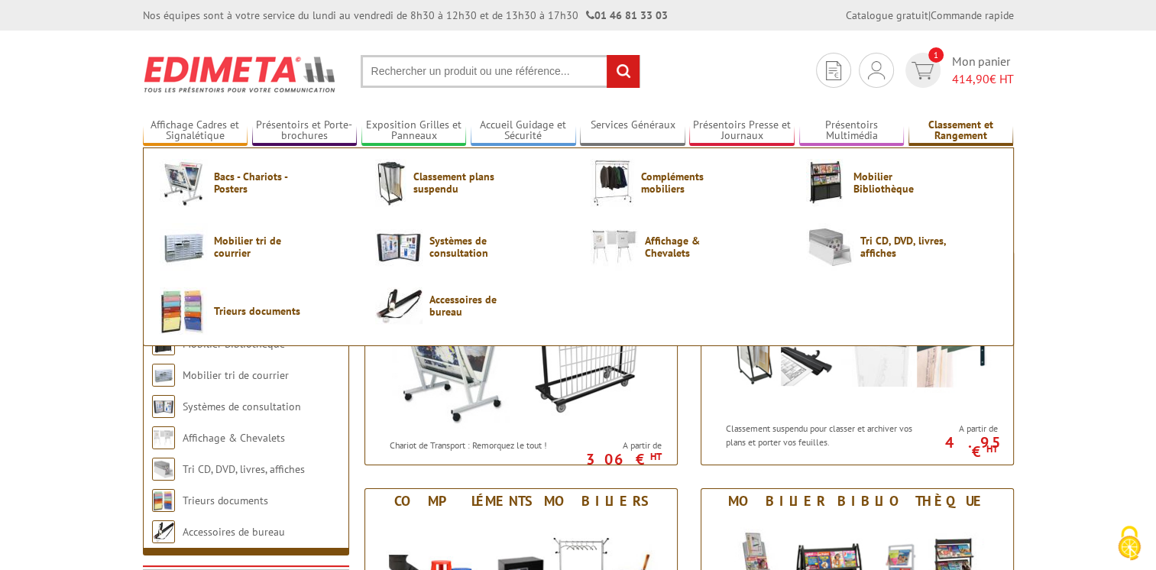
click at [947, 137] on link "Classement et Rangement" at bounding box center [960, 130] width 105 height 25
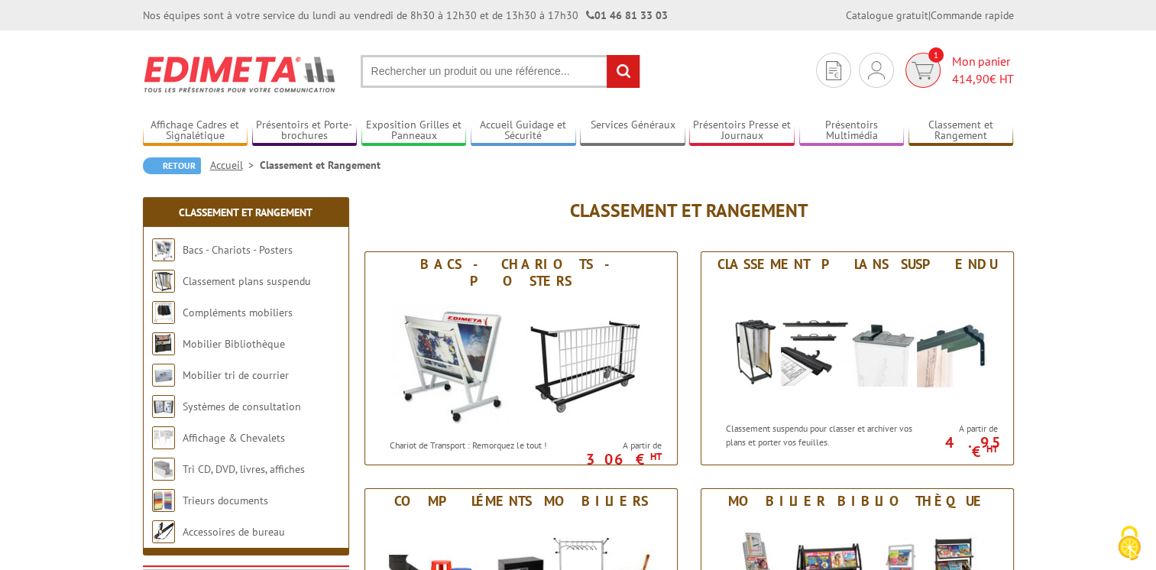
click at [924, 76] on img at bounding box center [922, 71] width 22 height 18
